Goal: Find specific page/section: Find specific page/section

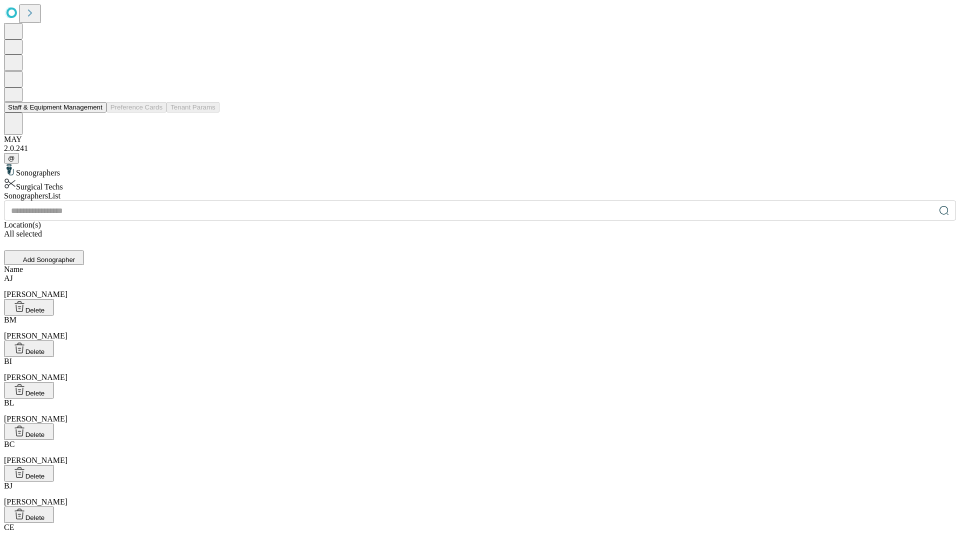
click at [95, 112] on button "Staff & Equipment Management" at bounding box center [55, 107] width 102 height 10
